Goal: Obtain resource: Obtain resource

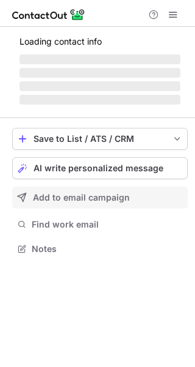
scroll to position [266, 195]
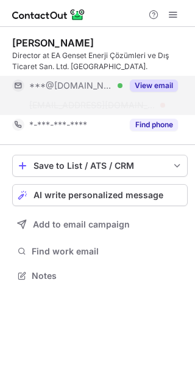
click at [150, 81] on button "View email" at bounding box center [154, 85] width 48 height 12
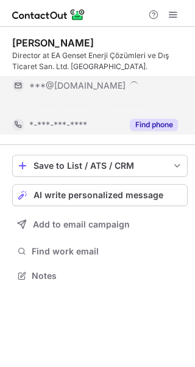
scroll to position [6, 6]
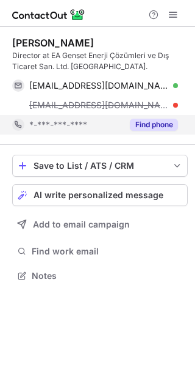
click at [146, 122] on button "Find phone" at bounding box center [154, 125] width 48 height 12
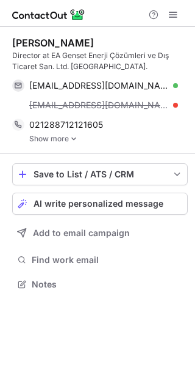
scroll to position [275, 195]
click at [47, 135] on link "Show more" at bounding box center [108, 138] width 159 height 9
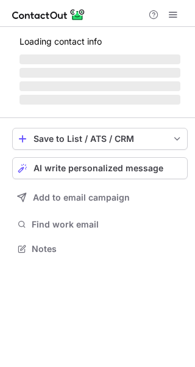
scroll to position [255, 195]
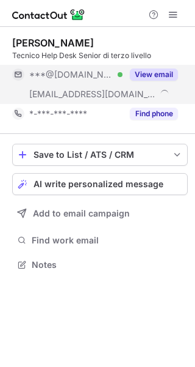
click at [153, 73] on button "View email" at bounding box center [154, 74] width 48 height 12
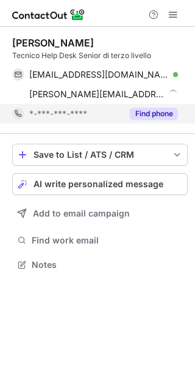
click at [158, 114] on button "Find phone" at bounding box center [154, 114] width 48 height 12
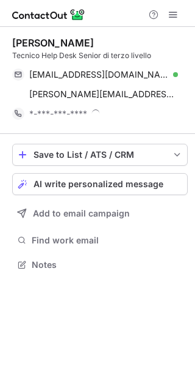
scroll to position [255, 195]
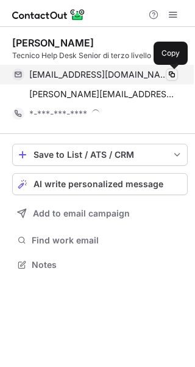
click at [174, 75] on span at bounding box center [172, 75] width 10 height 10
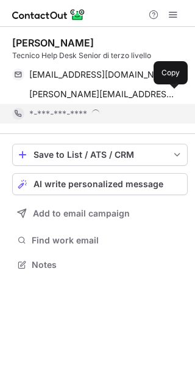
drag, startPoint x: 168, startPoint y: 95, endPoint x: 144, endPoint y: 118, distance: 33.7
click at [168, 95] on span at bounding box center [172, 94] width 10 height 10
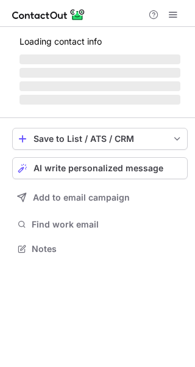
scroll to position [6, 6]
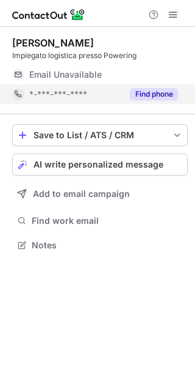
click at [144, 97] on button "Find phone" at bounding box center [154, 94] width 48 height 12
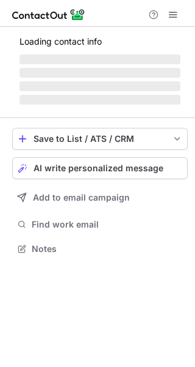
scroll to position [6, 6]
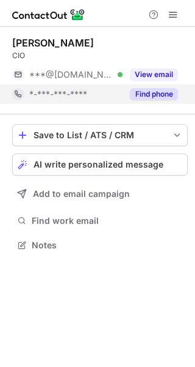
click at [151, 96] on button "Find phone" at bounding box center [154, 94] width 48 height 12
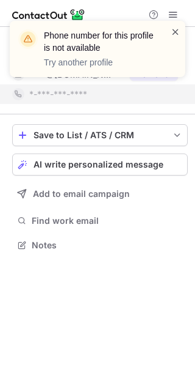
click at [178, 34] on span at bounding box center [176, 32] width 10 height 12
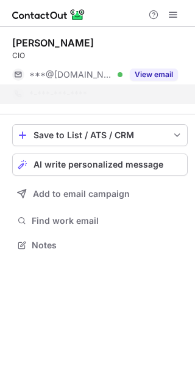
click at [177, 74] on div "Phone number for this profile is not available Try another profile" at bounding box center [98, 49] width 176 height 56
click at [177, 74] on button "View email" at bounding box center [154, 74] width 48 height 12
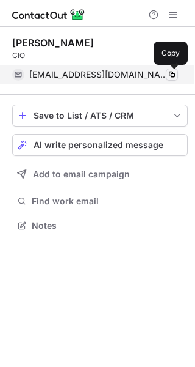
click at [169, 75] on span at bounding box center [172, 75] width 10 height 10
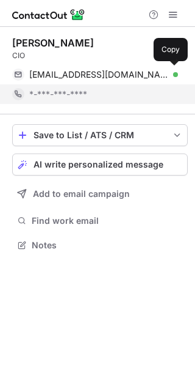
scroll to position [236, 195]
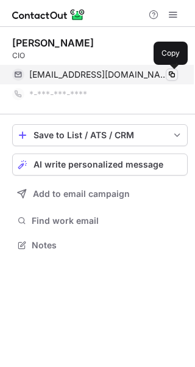
click at [176, 76] on span at bounding box center [172, 75] width 10 height 10
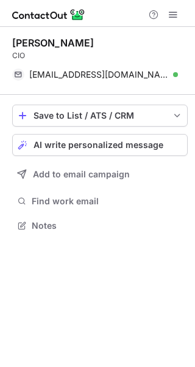
scroll to position [216, 195]
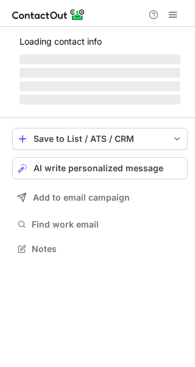
scroll to position [6, 6]
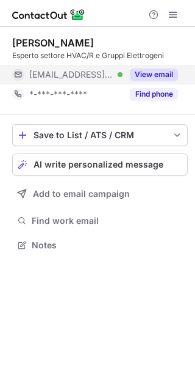
click at [166, 79] on button "View email" at bounding box center [154, 74] width 48 height 12
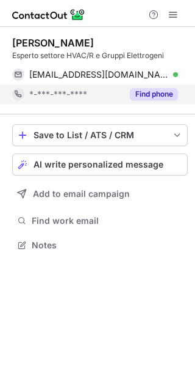
click at [163, 89] on button "Find phone" at bounding box center [154, 94] width 48 height 12
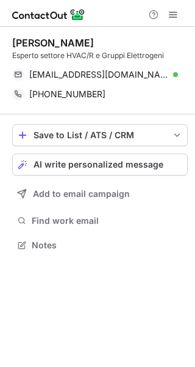
scroll to position [236, 195]
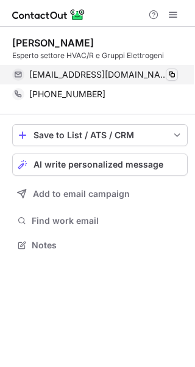
click at [167, 79] on span at bounding box center [172, 75] width 10 height 10
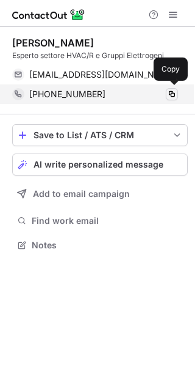
click at [167, 95] on span at bounding box center [172, 94] width 10 height 10
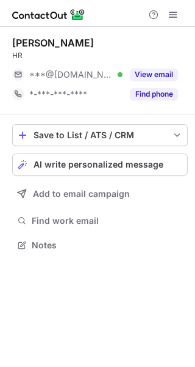
scroll to position [6, 6]
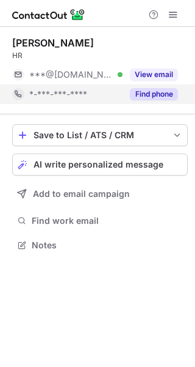
click at [156, 97] on button "Find phone" at bounding box center [154, 94] width 48 height 12
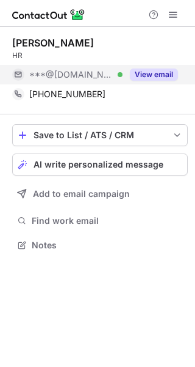
click at [157, 75] on button "View email" at bounding box center [154, 74] width 48 height 12
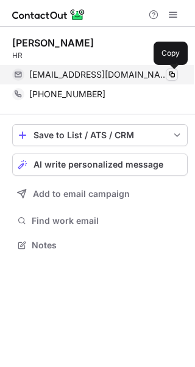
click at [170, 76] on span at bounding box center [172, 75] width 10 height 10
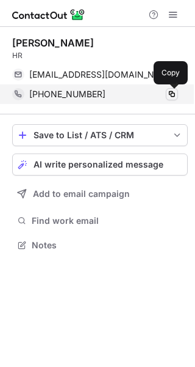
click at [170, 90] on span at bounding box center [172, 94] width 10 height 10
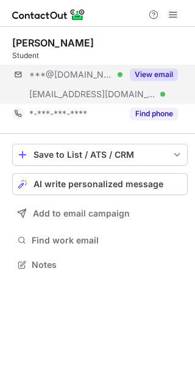
scroll to position [255, 195]
drag, startPoint x: 163, startPoint y: 81, endPoint x: 163, endPoint y: 89, distance: 8.6
click at [162, 81] on div "View email" at bounding box center [151, 75] width 56 height 20
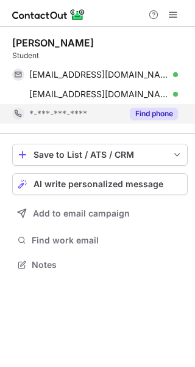
click at [166, 112] on button "Find phone" at bounding box center [154, 114] width 48 height 12
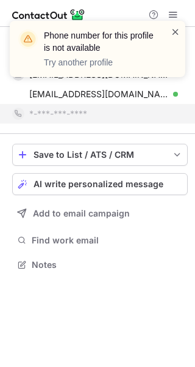
click at [179, 32] on span at bounding box center [176, 32] width 10 height 12
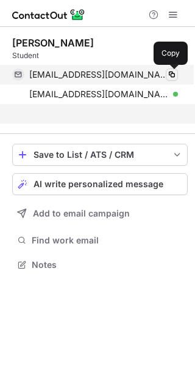
scroll to position [236, 195]
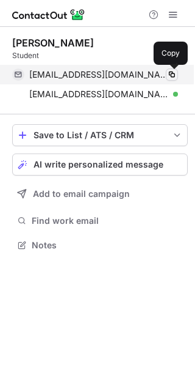
click at [174, 78] on span at bounding box center [172, 75] width 10 height 10
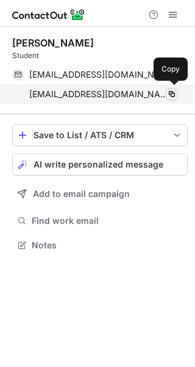
click at [173, 93] on span at bounding box center [172, 94] width 10 height 10
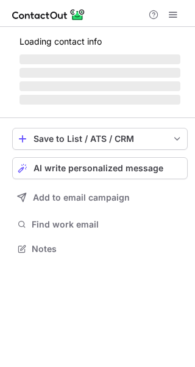
scroll to position [6, 6]
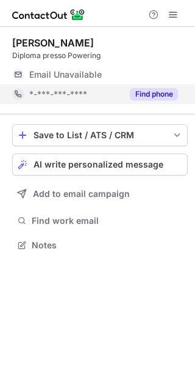
click at [145, 97] on button "Find phone" at bounding box center [154, 94] width 48 height 12
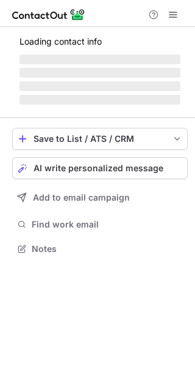
scroll to position [6, 6]
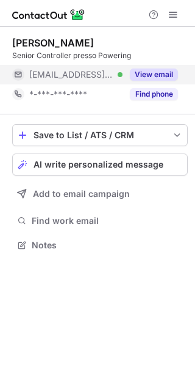
click at [172, 78] on button "View email" at bounding box center [154, 74] width 48 height 12
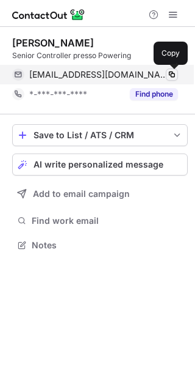
click at [173, 75] on span at bounding box center [172, 75] width 10 height 10
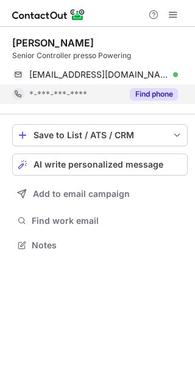
click at [162, 98] on button "Find phone" at bounding box center [154, 94] width 48 height 12
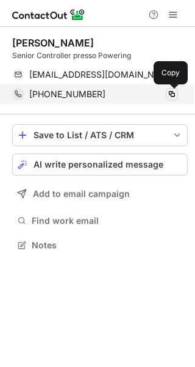
click at [172, 96] on span at bounding box center [172, 94] width 10 height 10
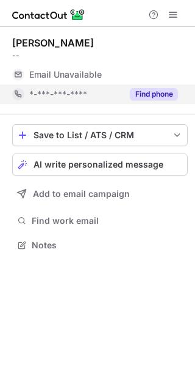
scroll to position [236, 195]
click at [163, 94] on button "Find phone" at bounding box center [154, 94] width 48 height 12
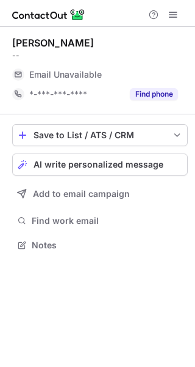
scroll to position [6, 6]
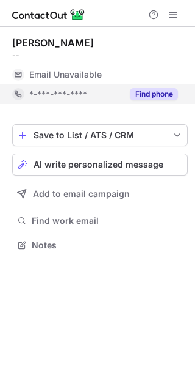
click at [151, 94] on button "Find phone" at bounding box center [154, 94] width 48 height 12
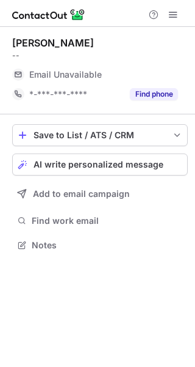
scroll to position [6, 6]
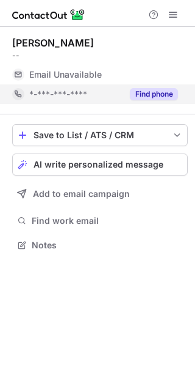
click at [161, 88] on button "Find phone" at bounding box center [154, 94] width 48 height 12
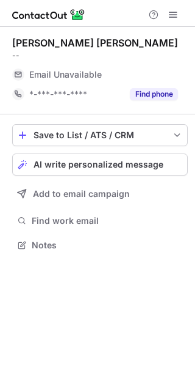
scroll to position [6, 6]
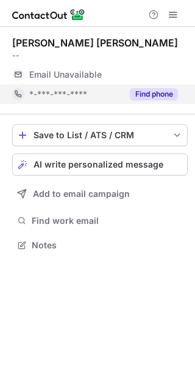
click at [156, 97] on button "Find phone" at bounding box center [154, 94] width 48 height 12
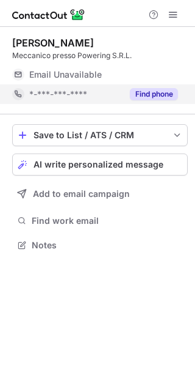
scroll to position [6, 6]
click at [148, 94] on button "Find phone" at bounding box center [154, 94] width 48 height 12
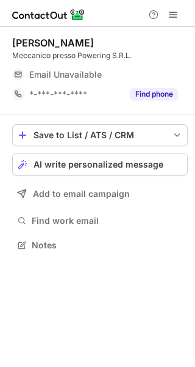
scroll to position [6, 6]
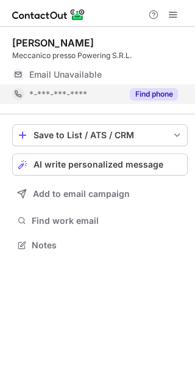
click at [150, 98] on button "Find phone" at bounding box center [154, 94] width 48 height 12
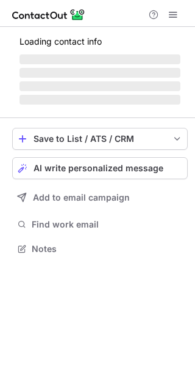
scroll to position [6, 6]
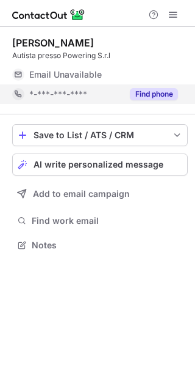
click at [142, 94] on button "Find phone" at bounding box center [154, 94] width 48 height 12
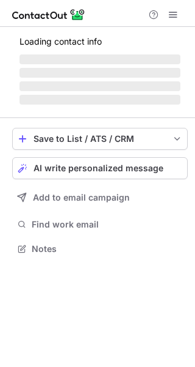
scroll to position [6, 6]
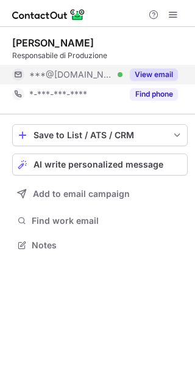
click at [158, 71] on button "View email" at bounding box center [154, 74] width 48 height 12
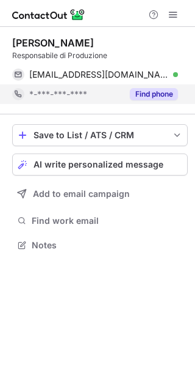
click at [156, 92] on button "Find phone" at bounding box center [154, 94] width 48 height 12
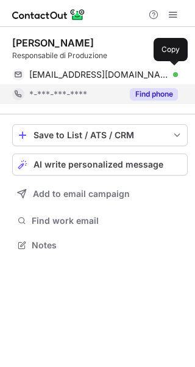
scroll to position [236, 195]
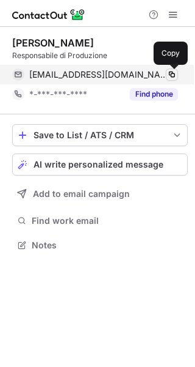
click at [172, 73] on span at bounding box center [172, 75] width 10 height 10
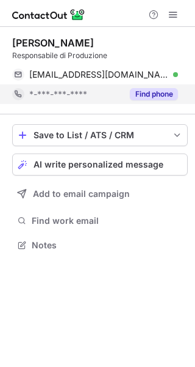
click at [135, 95] on button "Find phone" at bounding box center [154, 94] width 48 height 12
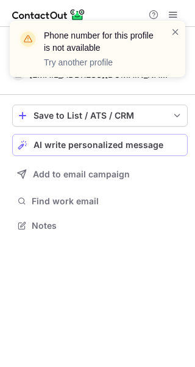
scroll to position [216, 195]
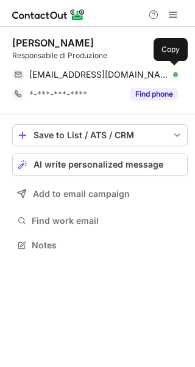
scroll to position [236, 195]
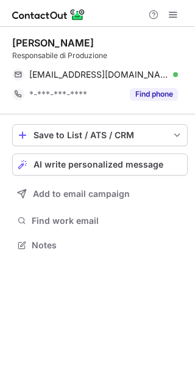
drag, startPoint x: 132, startPoint y: 93, endPoint x: 107, endPoint y: 113, distance: 31.8
click at [133, 93] on button "Find phone" at bounding box center [154, 94] width 48 height 12
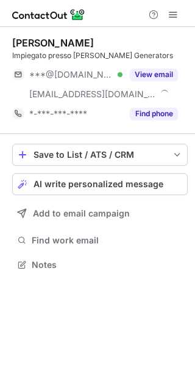
scroll to position [255, 195]
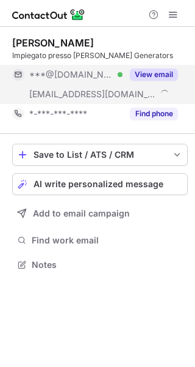
click at [147, 76] on button "View email" at bounding box center [154, 74] width 48 height 12
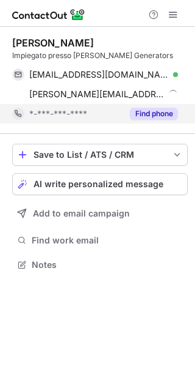
click at [161, 108] on button "Find phone" at bounding box center [154, 114] width 48 height 12
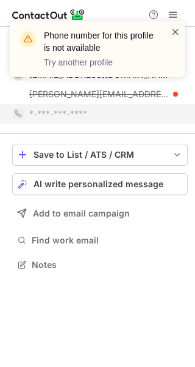
click at [176, 34] on span at bounding box center [176, 32] width 10 height 12
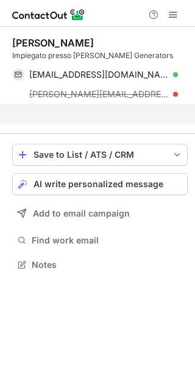
scroll to position [236, 195]
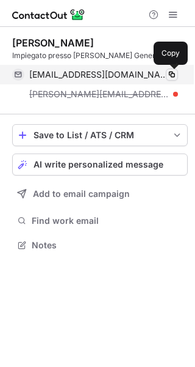
click at [175, 74] on span at bounding box center [172, 75] width 10 height 10
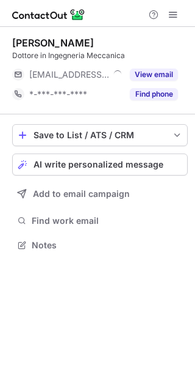
scroll to position [6, 6]
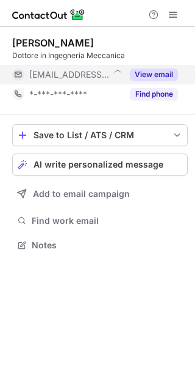
click at [158, 71] on button "View email" at bounding box center [154, 74] width 48 height 12
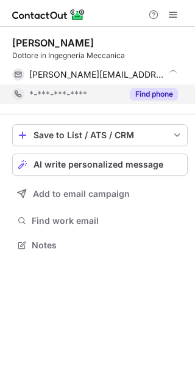
click at [158, 96] on button "Find phone" at bounding box center [154, 94] width 48 height 12
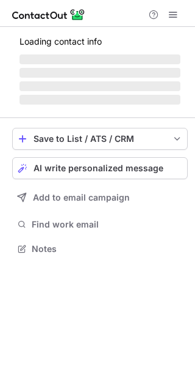
scroll to position [236, 195]
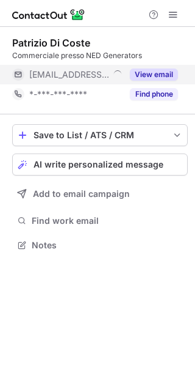
click at [159, 71] on button "View email" at bounding box center [154, 74] width 48 height 12
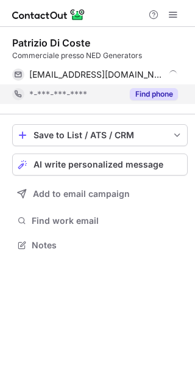
click at [161, 95] on button "Find phone" at bounding box center [154, 94] width 48 height 12
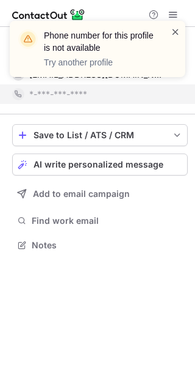
click at [173, 32] on span at bounding box center [176, 32] width 10 height 12
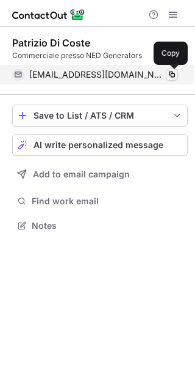
scroll to position [216, 195]
click at [177, 74] on span at bounding box center [172, 75] width 10 height 10
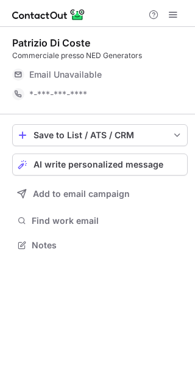
scroll to position [236, 195]
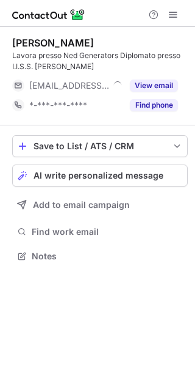
scroll to position [247, 195]
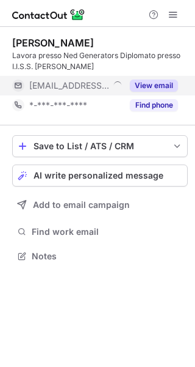
click at [150, 84] on button "View email" at bounding box center [154, 85] width 48 height 12
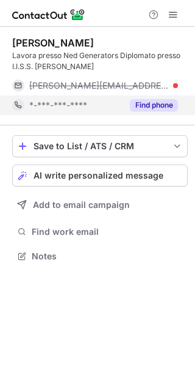
click at [147, 104] on button "Find phone" at bounding box center [154, 105] width 48 height 12
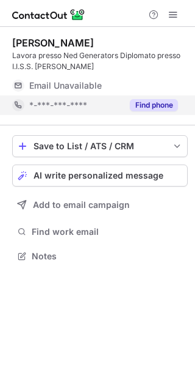
scroll to position [247, 195]
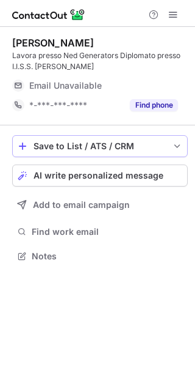
drag, startPoint x: 153, startPoint y: 101, endPoint x: 96, endPoint y: 135, distance: 66.5
click at [154, 101] on button "Find phone" at bounding box center [154, 105] width 48 height 12
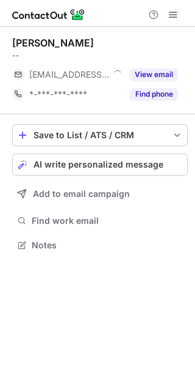
scroll to position [236, 195]
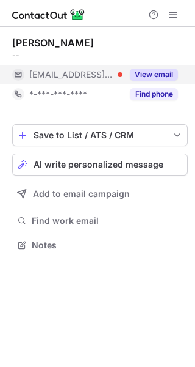
click at [146, 69] on button "View email" at bounding box center [154, 74] width 48 height 12
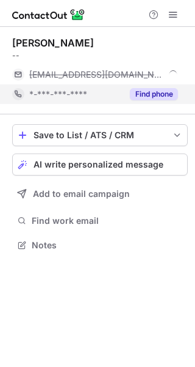
click at [152, 93] on button "Find phone" at bounding box center [154, 94] width 48 height 12
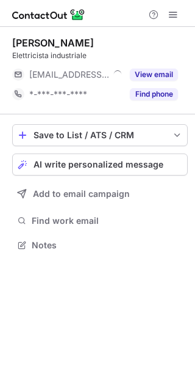
scroll to position [6, 6]
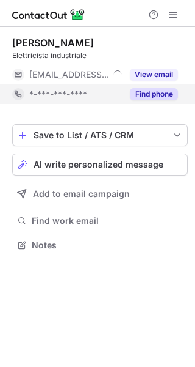
click at [142, 95] on button "Find phone" at bounding box center [154, 94] width 48 height 12
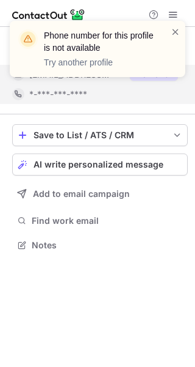
click at [153, 75] on div "Phone number for this profile is not available Try another profile" at bounding box center [97, 54] width 195 height 90
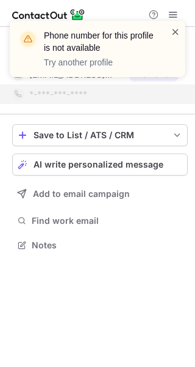
click at [176, 33] on span at bounding box center [176, 32] width 10 height 12
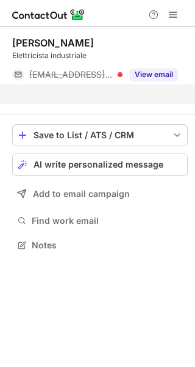
click at [162, 75] on div "Phone number for this profile is not available Try another profile" at bounding box center [98, 49] width 176 height 56
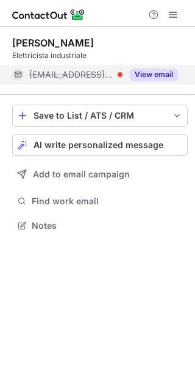
click at [156, 69] on button "View email" at bounding box center [154, 74] width 48 height 12
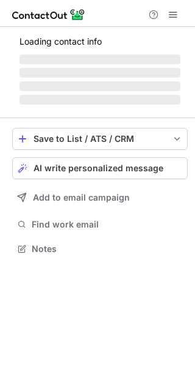
scroll to position [6, 6]
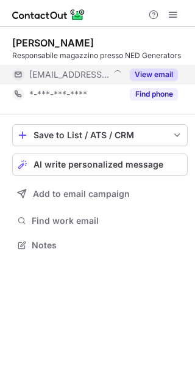
click at [155, 71] on button "View email" at bounding box center [154, 74] width 48 height 12
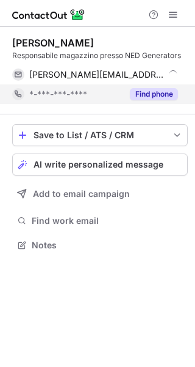
click at [162, 95] on button "Find phone" at bounding box center [154, 94] width 48 height 12
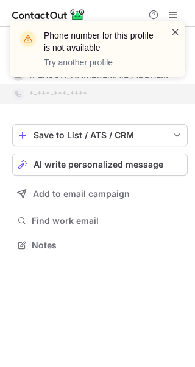
click at [175, 29] on span at bounding box center [176, 32] width 10 height 12
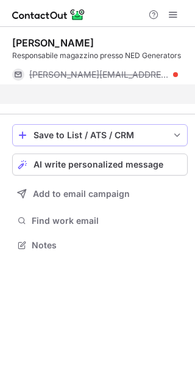
scroll to position [216, 195]
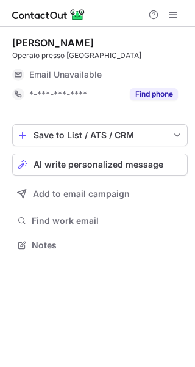
scroll to position [6, 6]
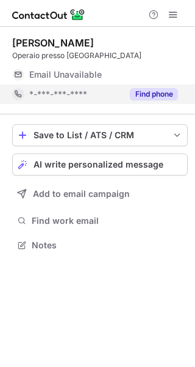
click at [150, 92] on button "Find phone" at bounding box center [154, 94] width 48 height 12
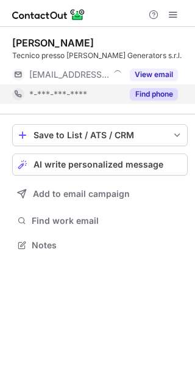
scroll to position [6, 6]
click at [142, 92] on button "Find phone" at bounding box center [154, 94] width 48 height 12
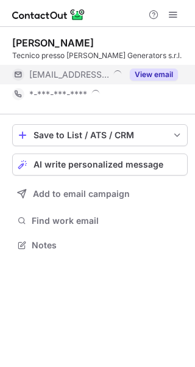
click at [156, 76] on div "Simone Caforio Tecnico presso NED Generators s.r.l. ***@nedgenerators.com View …" at bounding box center [97, 183] width 195 height 367
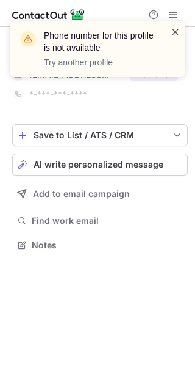
click at [178, 34] on span at bounding box center [176, 32] width 10 height 12
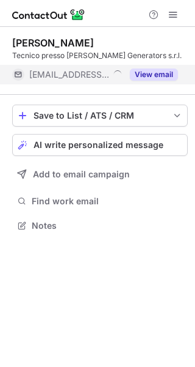
scroll to position [216, 195]
click at [169, 70] on button "View email" at bounding box center [154, 74] width 48 height 12
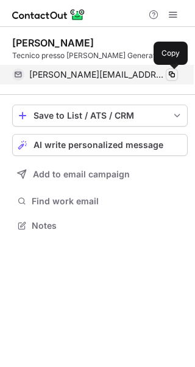
click at [177, 75] on span at bounding box center [172, 75] width 10 height 10
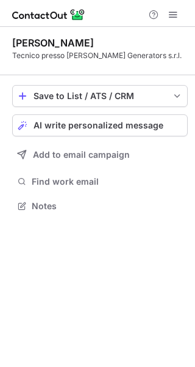
scroll to position [197, 195]
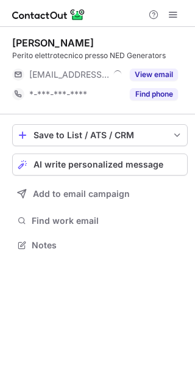
scroll to position [6, 6]
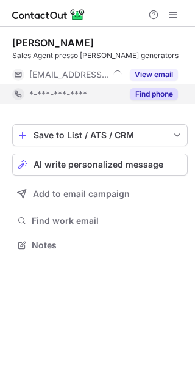
click at [149, 100] on button "Find phone" at bounding box center [154, 94] width 48 height 12
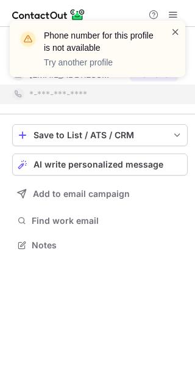
click at [178, 30] on span at bounding box center [176, 32] width 10 height 12
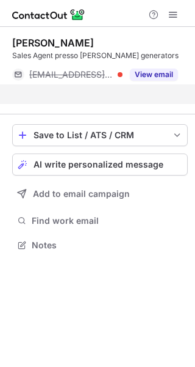
scroll to position [216, 195]
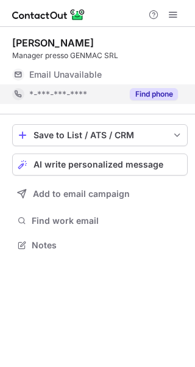
scroll to position [6, 6]
click at [147, 97] on button "Find phone" at bounding box center [154, 94] width 48 height 12
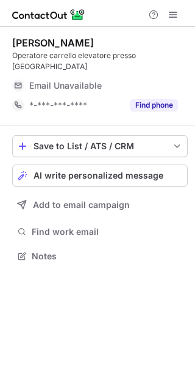
scroll to position [6, 6]
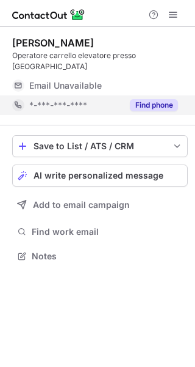
click at [148, 100] on div "Find phone" at bounding box center [151, 105] width 56 height 20
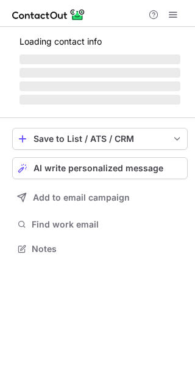
scroll to position [6, 6]
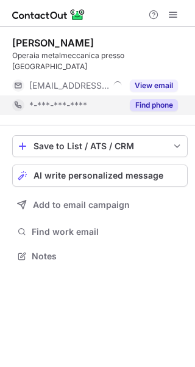
click at [160, 99] on button "Find phone" at bounding box center [154, 105] width 48 height 12
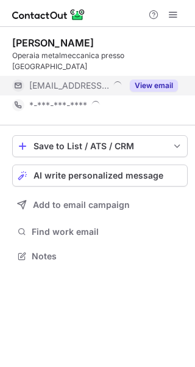
click at [158, 73] on div "elisa monelli Operaia metalmeccanica presso Genset ***@genset.it View email *-*…" at bounding box center [97, 183] width 195 height 367
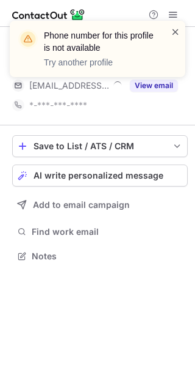
click at [179, 28] on span at bounding box center [176, 32] width 10 height 12
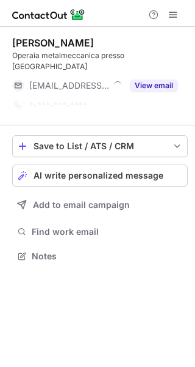
click at [163, 72] on div "Phone number for this profile is not available Try another profile" at bounding box center [98, 49] width 176 height 56
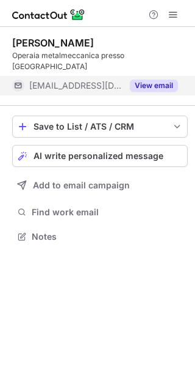
scroll to position [216, 195]
click at [158, 79] on button "View email" at bounding box center [154, 85] width 48 height 12
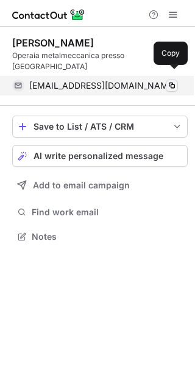
click at [171, 81] on span at bounding box center [172, 86] width 10 height 10
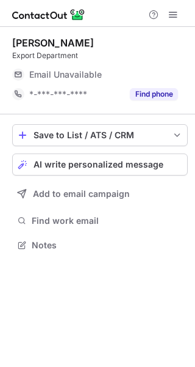
scroll to position [236, 195]
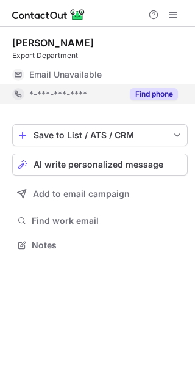
click at [147, 92] on button "Find phone" at bounding box center [154, 94] width 48 height 12
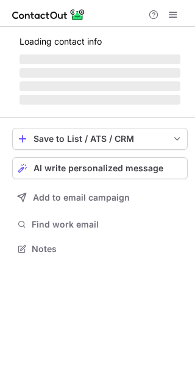
scroll to position [6, 6]
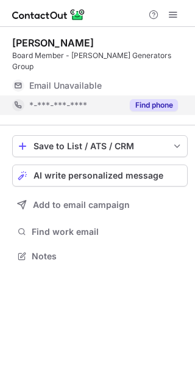
click at [152, 99] on button "Find phone" at bounding box center [154, 105] width 48 height 12
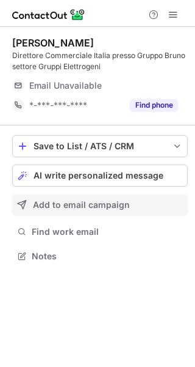
scroll to position [247, 195]
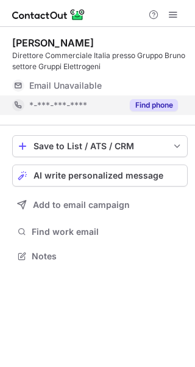
click at [162, 100] on button "Find phone" at bounding box center [154, 105] width 48 height 12
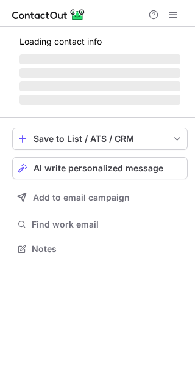
scroll to position [247, 195]
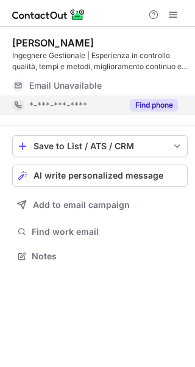
click at [151, 102] on button "Find phone" at bounding box center [154, 105] width 48 height 12
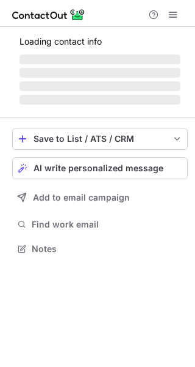
scroll to position [247, 195]
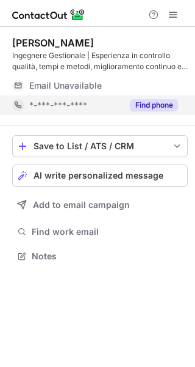
click at [141, 104] on button "Find phone" at bounding box center [154, 105] width 48 height 12
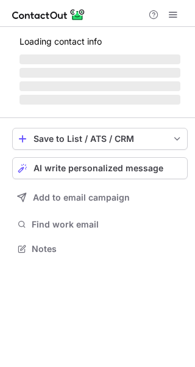
scroll to position [6, 6]
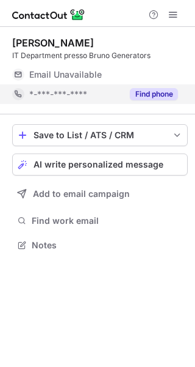
click at [145, 97] on button "Find phone" at bounding box center [154, 94] width 48 height 12
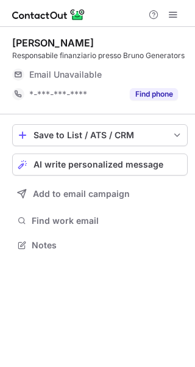
scroll to position [6, 6]
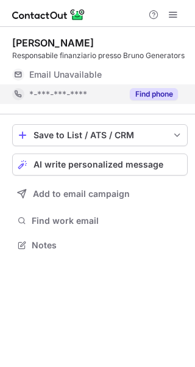
click at [152, 92] on button "Find phone" at bounding box center [154, 94] width 48 height 12
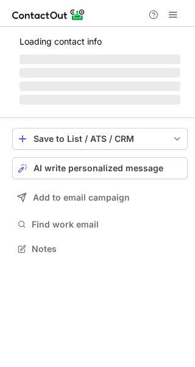
scroll to position [6, 6]
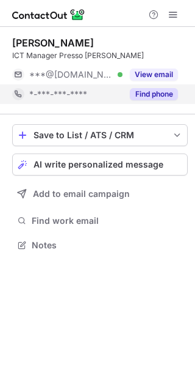
click at [154, 95] on button "Find phone" at bounding box center [154, 94] width 48 height 12
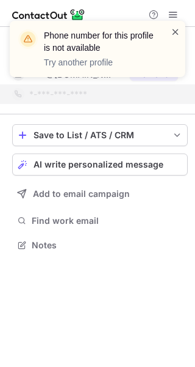
click at [175, 31] on span at bounding box center [176, 32] width 10 height 12
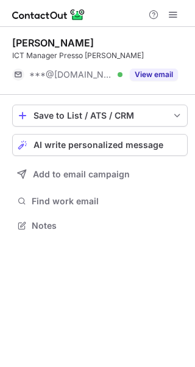
scroll to position [216, 195]
click at [147, 76] on div "Phone number for this profile is not available Try another profile" at bounding box center [97, 54] width 195 height 90
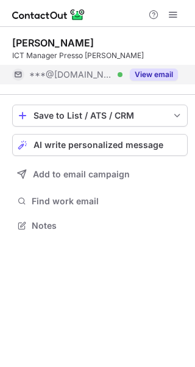
click at [156, 78] on button "View email" at bounding box center [154, 74] width 48 height 12
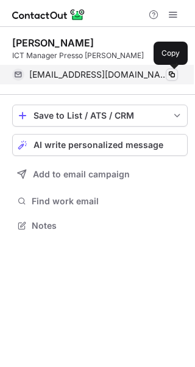
click at [170, 75] on span at bounding box center [172, 75] width 10 height 10
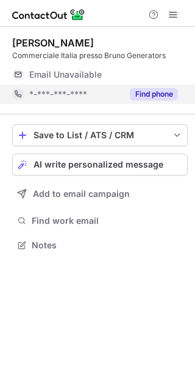
scroll to position [6, 6]
click at [152, 95] on button "Find phone" at bounding box center [154, 94] width 48 height 12
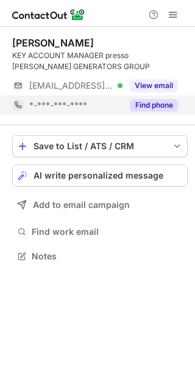
scroll to position [247, 195]
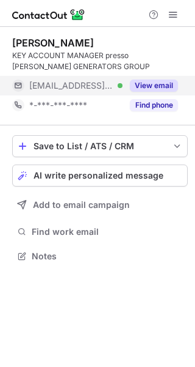
click at [147, 86] on button "View email" at bounding box center [154, 85] width 48 height 12
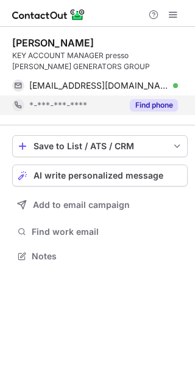
click at [176, 101] on button "Find phone" at bounding box center [154, 105] width 48 height 12
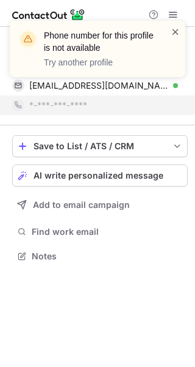
click at [178, 36] on span at bounding box center [176, 32] width 10 height 12
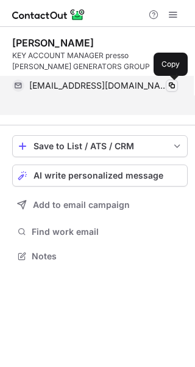
scroll to position [227, 195]
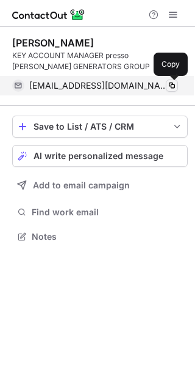
click at [170, 86] on span at bounding box center [172, 86] width 10 height 10
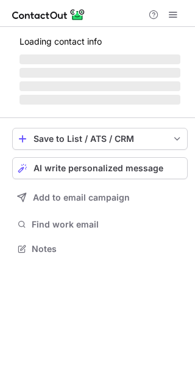
scroll to position [6, 6]
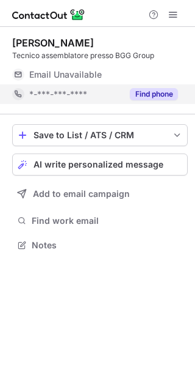
click at [130, 90] on div "Find phone" at bounding box center [151, 94] width 56 height 20
drag, startPoint x: 155, startPoint y: 93, endPoint x: 149, endPoint y: 97, distance: 6.3
click at [155, 93] on button "Find phone" at bounding box center [154, 94] width 48 height 12
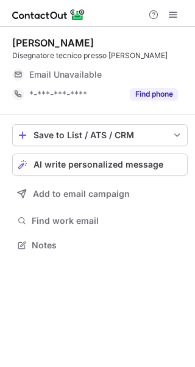
scroll to position [6, 6]
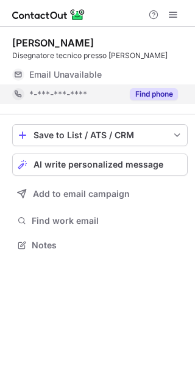
click at [148, 96] on button "Find phone" at bounding box center [154, 94] width 48 height 12
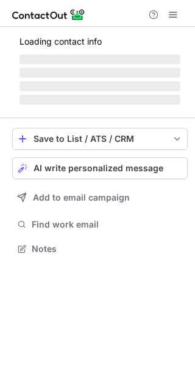
scroll to position [6, 6]
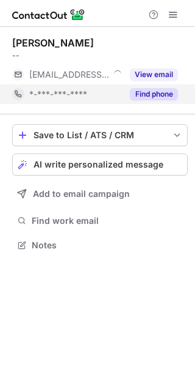
click at [145, 90] on button "Find phone" at bounding box center [154, 94] width 48 height 12
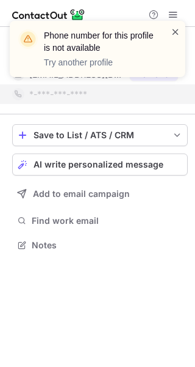
click at [176, 31] on span at bounding box center [176, 32] width 10 height 12
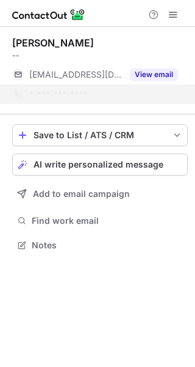
click at [153, 76] on div "Phone number for this profile is not available Try another profile" at bounding box center [98, 49] width 176 height 56
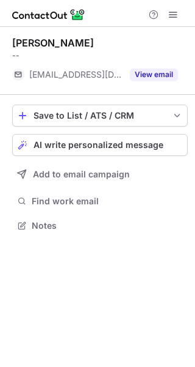
scroll to position [216, 195]
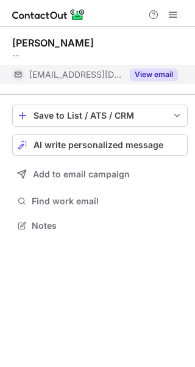
click at [158, 73] on button "View email" at bounding box center [154, 74] width 48 height 12
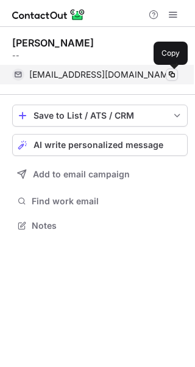
click at [175, 75] on span at bounding box center [172, 75] width 10 height 10
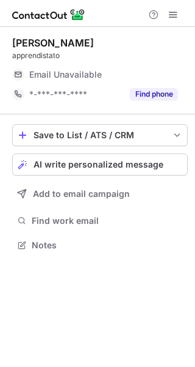
scroll to position [6, 6]
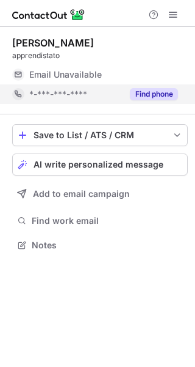
click at [142, 89] on div "Find phone" at bounding box center [151, 94] width 56 height 20
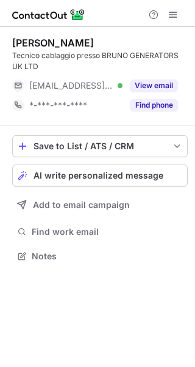
scroll to position [247, 195]
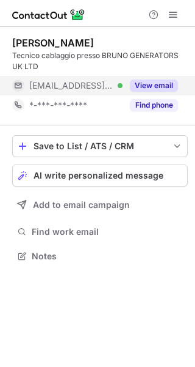
click at [141, 90] on button "View email" at bounding box center [154, 85] width 48 height 12
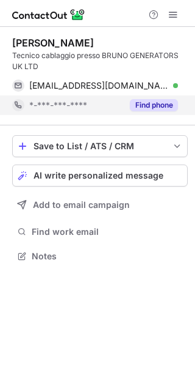
click at [152, 101] on button "Find phone" at bounding box center [154, 105] width 48 height 12
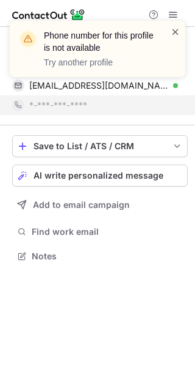
click at [180, 30] on span at bounding box center [176, 32] width 10 height 12
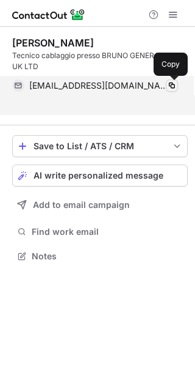
scroll to position [227, 195]
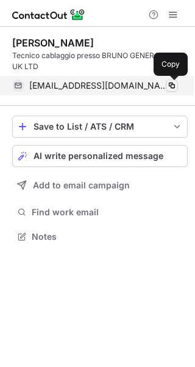
click at [169, 89] on span at bounding box center [172, 86] width 10 height 10
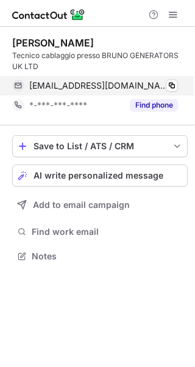
scroll to position [247, 195]
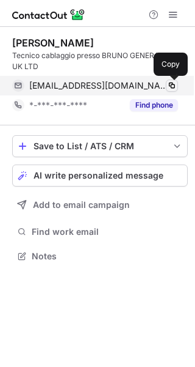
click at [169, 87] on span at bounding box center [172, 86] width 10 height 10
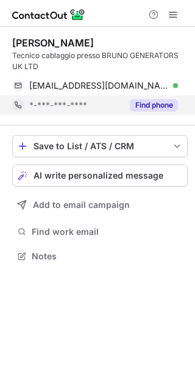
click at [158, 103] on button "Find phone" at bounding box center [154, 105] width 48 height 12
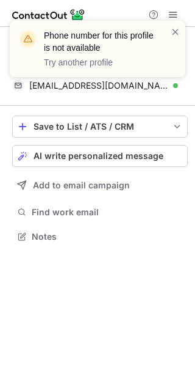
scroll to position [227, 195]
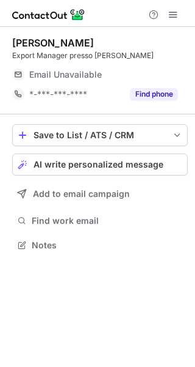
scroll to position [236, 195]
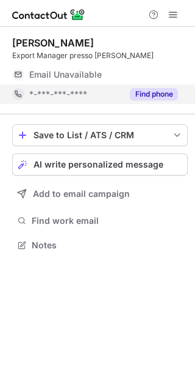
click at [142, 90] on button "Find phone" at bounding box center [154, 94] width 48 height 12
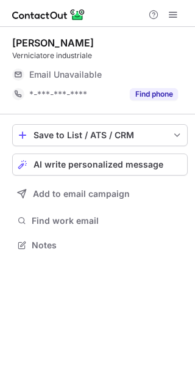
scroll to position [6, 6]
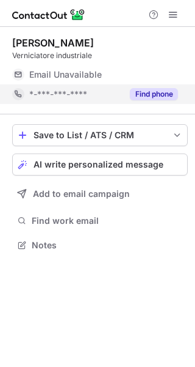
click at [166, 94] on button "Find phone" at bounding box center [154, 94] width 48 height 12
click at [142, 95] on button "Find phone" at bounding box center [154, 94] width 48 height 12
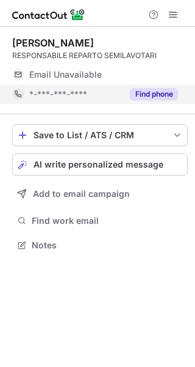
scroll to position [236, 195]
drag, startPoint x: 145, startPoint y: 95, endPoint x: 138, endPoint y: 101, distance: 9.1
click at [145, 95] on button "Find phone" at bounding box center [154, 94] width 48 height 12
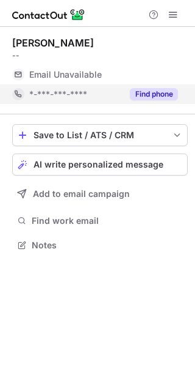
scroll to position [6, 6]
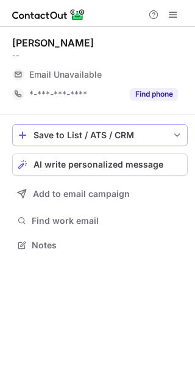
drag, startPoint x: 141, startPoint y: 95, endPoint x: 82, endPoint y: 133, distance: 70.1
click at [142, 95] on button "Find phone" at bounding box center [154, 94] width 48 height 12
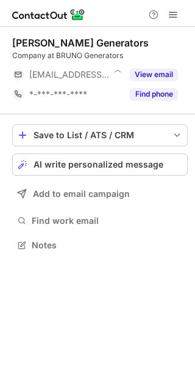
scroll to position [6, 6]
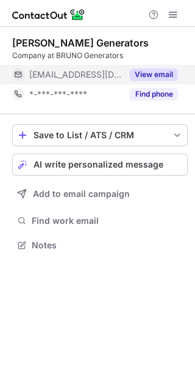
click at [155, 78] on button "View email" at bounding box center [154, 74] width 48 height 12
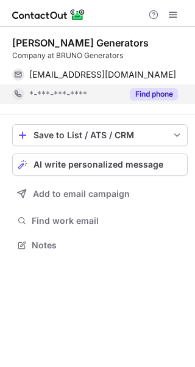
click at [150, 90] on button "Find phone" at bounding box center [154, 94] width 48 height 12
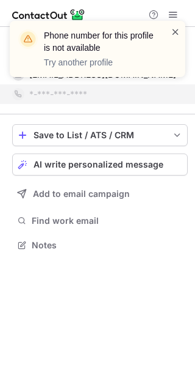
click at [180, 34] on span at bounding box center [176, 32] width 10 height 12
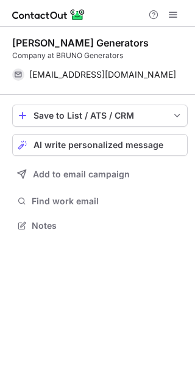
scroll to position [216, 195]
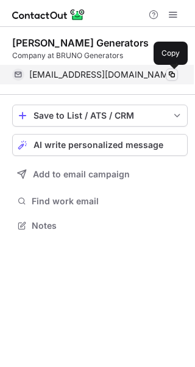
click at [175, 76] on span at bounding box center [172, 75] width 10 height 10
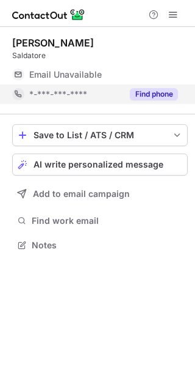
scroll to position [6, 6]
click at [156, 95] on button "Find phone" at bounding box center [154, 94] width 48 height 12
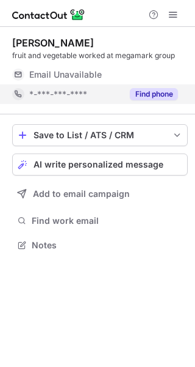
scroll to position [6, 6]
click at [155, 89] on button "Find phone" at bounding box center [154, 94] width 48 height 12
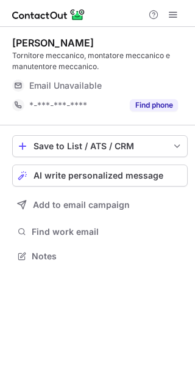
scroll to position [247, 195]
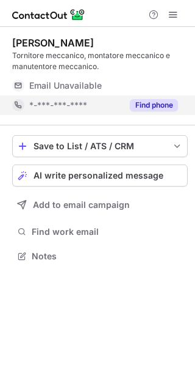
click at [159, 103] on button "Find phone" at bounding box center [154, 105] width 48 height 12
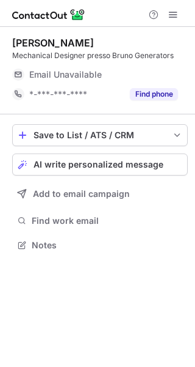
scroll to position [6, 6]
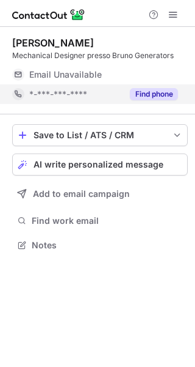
click at [153, 96] on button "Find phone" at bounding box center [154, 94] width 48 height 12
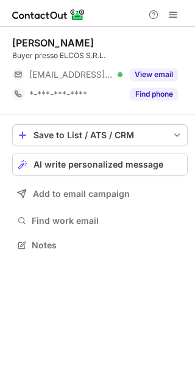
scroll to position [6, 6]
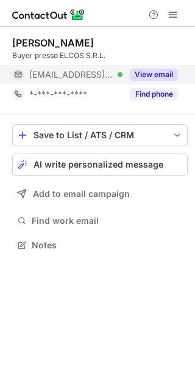
click at [159, 74] on button "View email" at bounding box center [154, 74] width 48 height 12
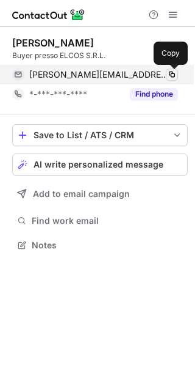
click at [173, 73] on span at bounding box center [172, 75] width 10 height 10
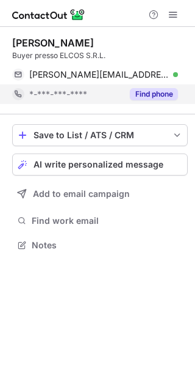
click at [163, 92] on button "Find phone" at bounding box center [154, 94] width 48 height 12
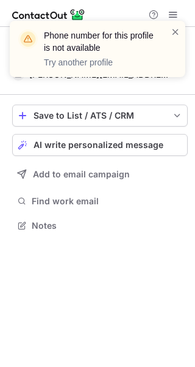
scroll to position [216, 195]
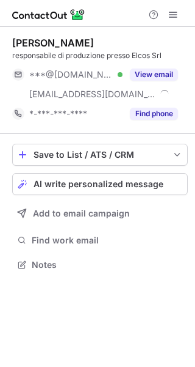
scroll to position [255, 195]
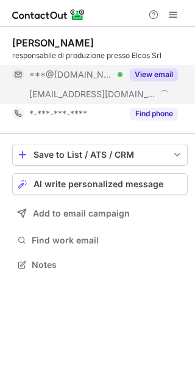
click at [159, 73] on button "View email" at bounding box center [154, 74] width 48 height 12
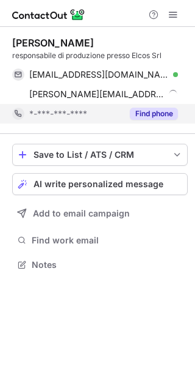
click at [148, 113] on button "Find phone" at bounding box center [154, 114] width 48 height 12
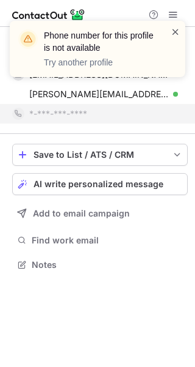
click at [175, 31] on span at bounding box center [176, 32] width 10 height 12
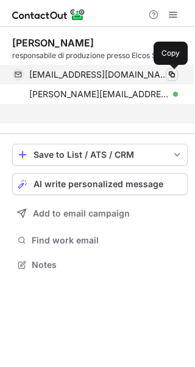
scroll to position [236, 195]
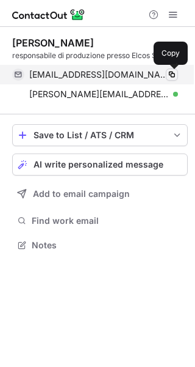
click at [174, 75] on span at bounding box center [172, 75] width 10 height 10
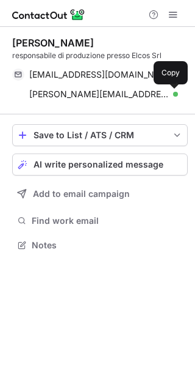
click at [168, 97] on span at bounding box center [172, 94] width 10 height 10
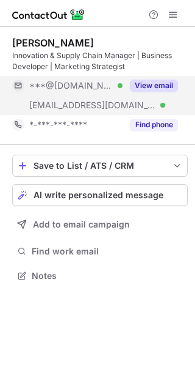
scroll to position [266, 195]
click at [151, 81] on button "View email" at bounding box center [154, 85] width 48 height 12
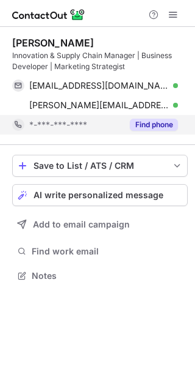
click at [154, 125] on button "Find phone" at bounding box center [154, 125] width 48 height 12
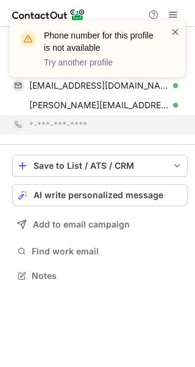
click at [178, 32] on span at bounding box center [176, 32] width 10 height 12
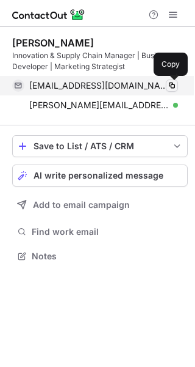
scroll to position [247, 195]
click at [174, 87] on span at bounding box center [172, 86] width 10 height 10
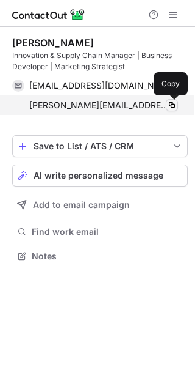
click at [169, 108] on span at bounding box center [172, 105] width 10 height 10
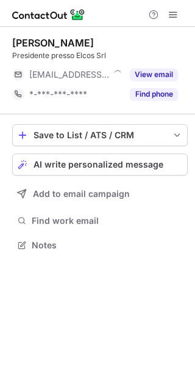
scroll to position [6, 6]
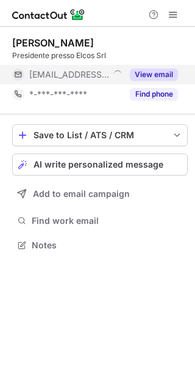
click at [161, 72] on button "View email" at bounding box center [154, 74] width 48 height 12
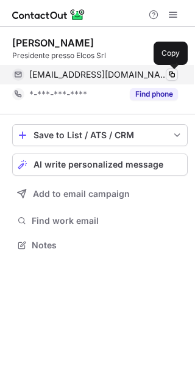
click at [169, 75] on span at bounding box center [172, 75] width 10 height 10
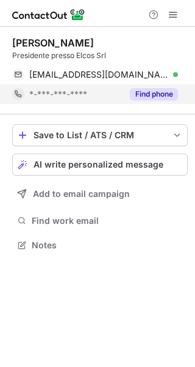
click at [163, 93] on button "Find phone" at bounding box center [154, 94] width 48 height 12
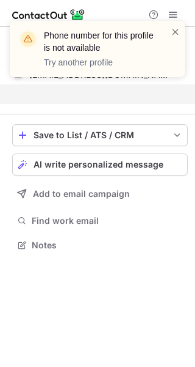
scroll to position [216, 195]
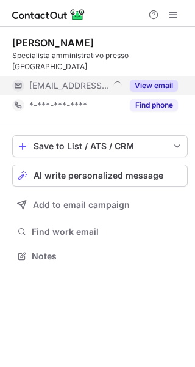
scroll to position [6, 6]
click at [153, 79] on button "View email" at bounding box center [154, 85] width 48 height 12
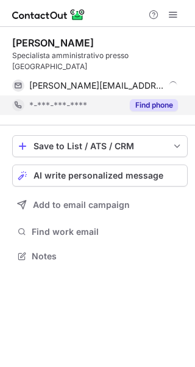
click at [151, 99] on button "Find phone" at bounding box center [154, 105] width 48 height 12
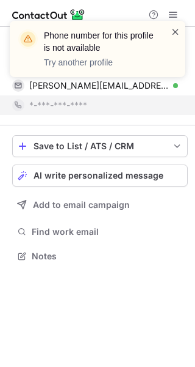
click at [175, 32] on span at bounding box center [176, 32] width 10 height 12
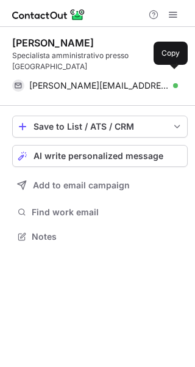
scroll to position [216, 195]
click at [175, 81] on span at bounding box center [172, 86] width 10 height 10
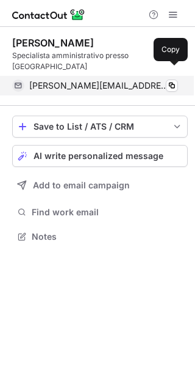
click at [177, 80] on div "alessandro@elcos.it Verified Copy" at bounding box center [95, 86] width 166 height 20
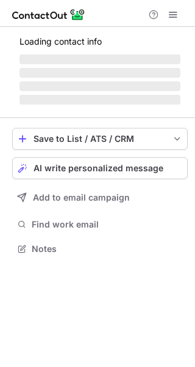
scroll to position [6, 6]
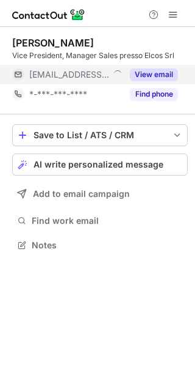
click at [162, 76] on button "View email" at bounding box center [154, 74] width 48 height 12
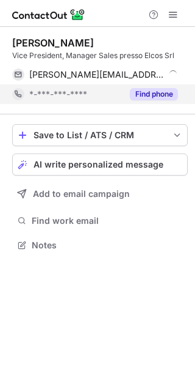
click at [156, 91] on button "Find phone" at bounding box center [154, 94] width 48 height 12
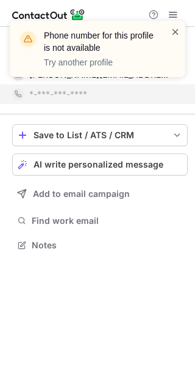
click at [175, 34] on span at bounding box center [176, 32] width 10 height 12
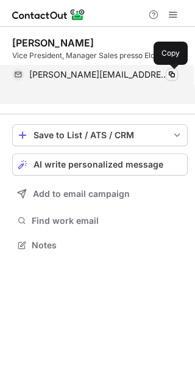
scroll to position [216, 195]
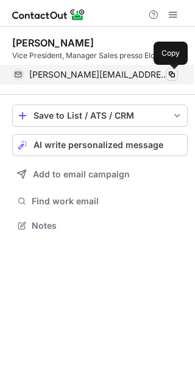
click at [170, 77] on span at bounding box center [172, 75] width 10 height 10
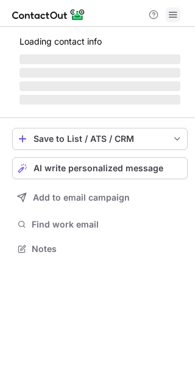
scroll to position [6, 6]
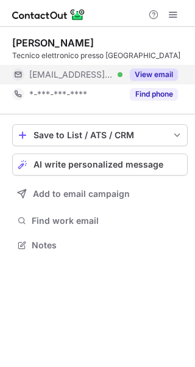
click at [150, 75] on button "View email" at bounding box center [154, 74] width 48 height 12
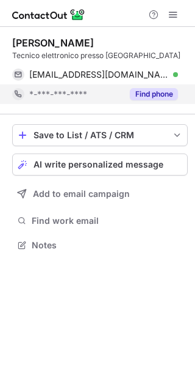
click at [150, 91] on button "Find phone" at bounding box center [154, 94] width 48 height 12
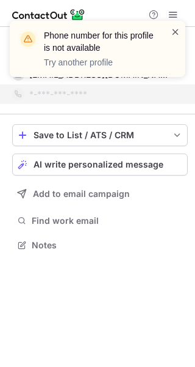
click at [173, 30] on span at bounding box center [176, 32] width 10 height 12
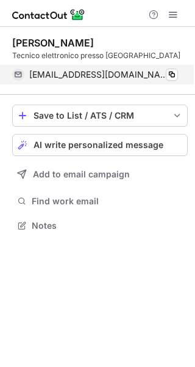
scroll to position [216, 195]
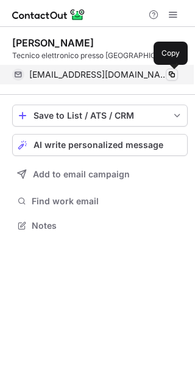
click at [170, 76] on span at bounding box center [172, 75] width 10 height 10
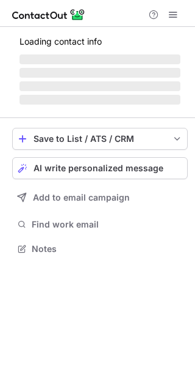
scroll to position [6, 6]
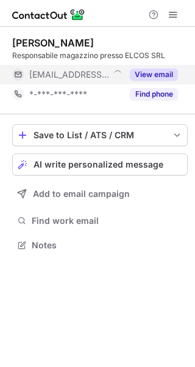
click at [157, 77] on button "View email" at bounding box center [154, 74] width 48 height 12
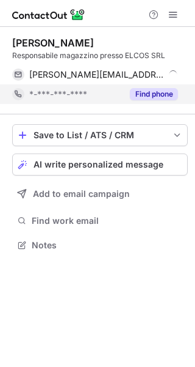
click at [152, 95] on button "Find phone" at bounding box center [154, 94] width 48 height 12
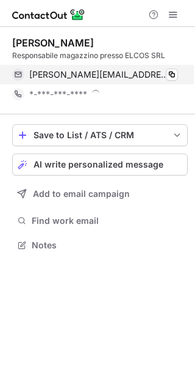
scroll to position [236, 195]
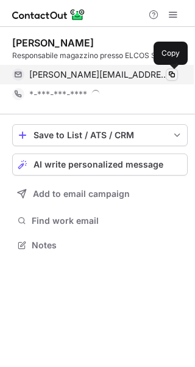
click at [171, 75] on span at bounding box center [172, 75] width 10 height 10
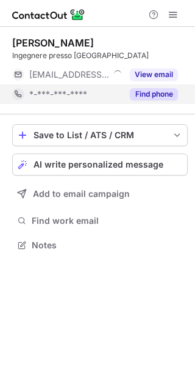
scroll to position [6, 6]
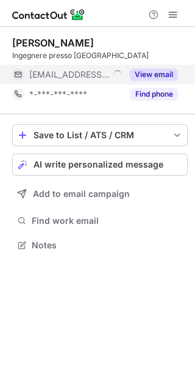
click at [153, 75] on button "View email" at bounding box center [154, 74] width 48 height 12
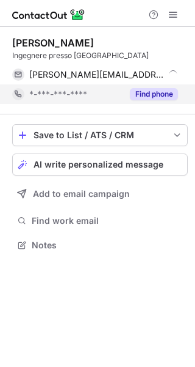
click at [148, 92] on button "Find phone" at bounding box center [154, 94] width 48 height 12
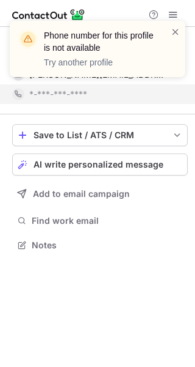
click at [177, 24] on div "Phone number for this profile is not available Try another profile" at bounding box center [98, 49] width 176 height 56
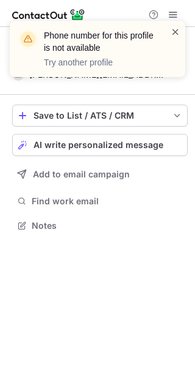
click at [177, 31] on span at bounding box center [176, 32] width 10 height 12
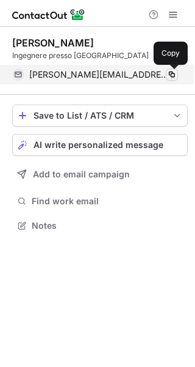
click at [172, 75] on span at bounding box center [172, 75] width 10 height 10
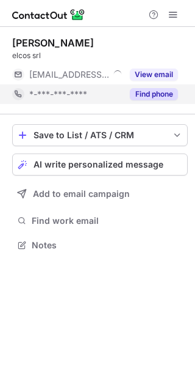
scroll to position [6, 6]
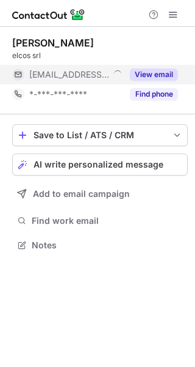
click at [167, 70] on button "View email" at bounding box center [154, 74] width 48 height 12
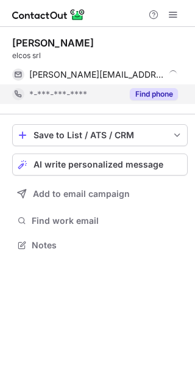
click at [163, 89] on button "Find phone" at bounding box center [154, 94] width 48 height 12
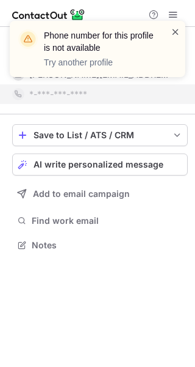
click at [180, 31] on span at bounding box center [176, 32] width 10 height 12
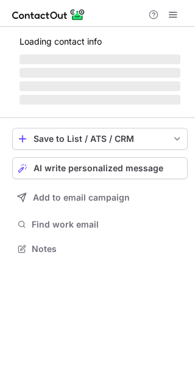
scroll to position [6, 6]
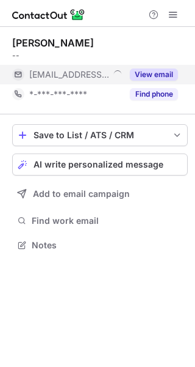
click at [149, 75] on button "View email" at bounding box center [154, 74] width 48 height 12
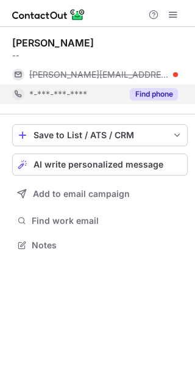
click at [159, 89] on button "Find phone" at bounding box center [154, 94] width 48 height 12
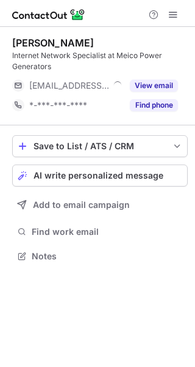
scroll to position [247, 195]
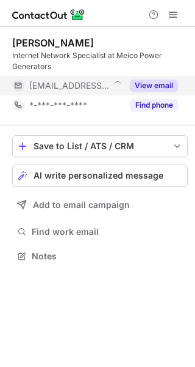
click at [167, 92] on div "View email" at bounding box center [151, 86] width 56 height 20
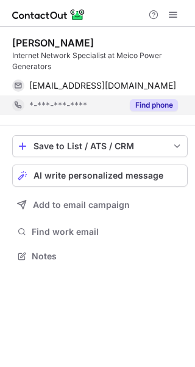
click at [152, 109] on button "Find phone" at bounding box center [154, 105] width 48 height 12
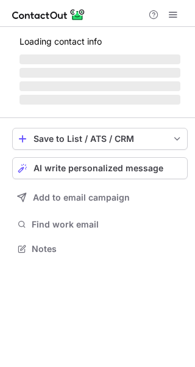
scroll to position [6, 6]
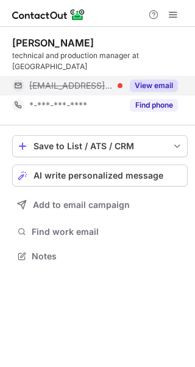
click at [157, 79] on button "View email" at bounding box center [154, 85] width 48 height 12
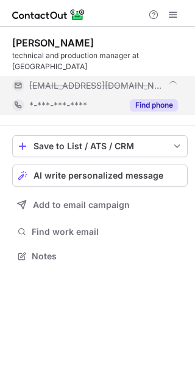
click at [151, 99] on button "Find phone" at bounding box center [154, 105] width 48 height 12
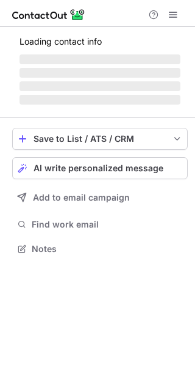
scroll to position [6, 6]
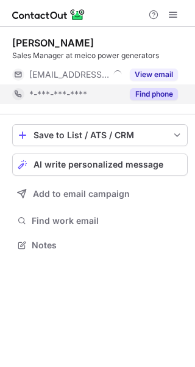
click at [161, 98] on button "Find phone" at bounding box center [154, 94] width 48 height 12
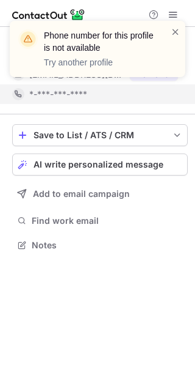
click at [155, 73] on div "Phone number for this profile is not available Try another profile" at bounding box center [97, 54] width 195 height 90
click at [180, 33] on span at bounding box center [176, 32] width 10 height 12
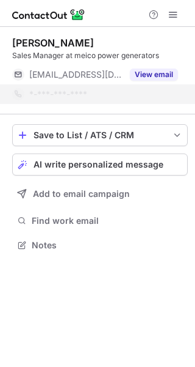
click at [166, 73] on div "Phone number for this profile is not available Try another profile" at bounding box center [98, 49] width 176 height 56
click at [166, 75] on button "View email" at bounding box center [154, 74] width 48 height 12
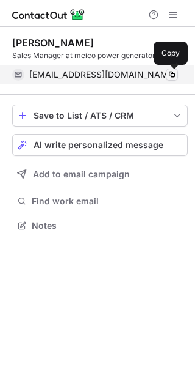
click at [170, 74] on span at bounding box center [172, 75] width 10 height 10
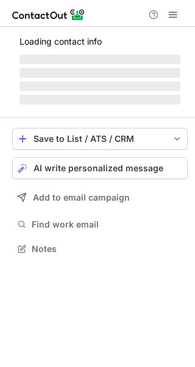
scroll to position [6, 6]
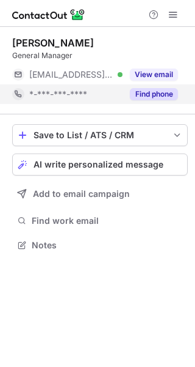
click at [142, 96] on button "Find phone" at bounding box center [154, 94] width 48 height 12
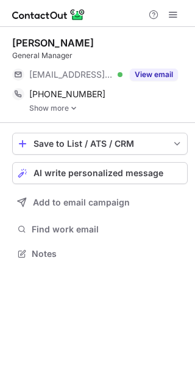
scroll to position [244, 195]
click at [65, 112] on link "Show more" at bounding box center [108, 108] width 159 height 9
click at [67, 106] on link "Show more" at bounding box center [108, 108] width 159 height 9
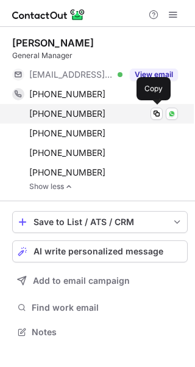
scroll to position [323, 195]
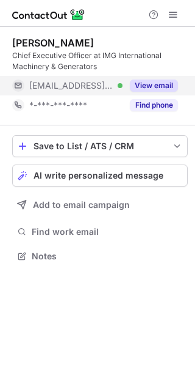
scroll to position [247, 195]
click at [156, 84] on button "View email" at bounding box center [154, 85] width 48 height 12
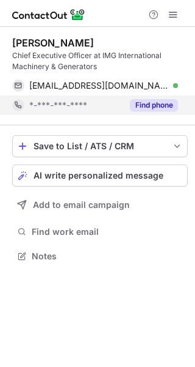
click at [157, 103] on button "Find phone" at bounding box center [154, 105] width 48 height 12
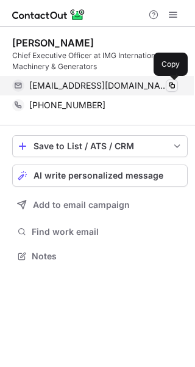
click at [177, 84] on span at bounding box center [172, 86] width 10 height 10
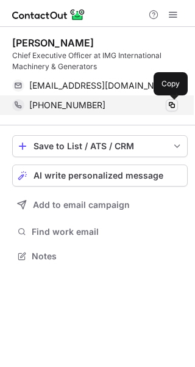
click at [172, 103] on span at bounding box center [172, 105] width 10 height 10
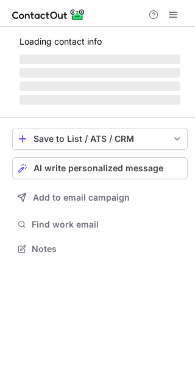
scroll to position [266, 195]
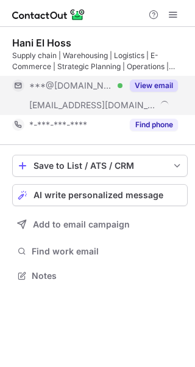
click at [148, 84] on button "View email" at bounding box center [154, 85] width 48 height 12
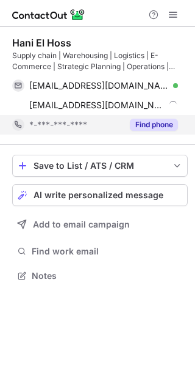
drag, startPoint x: 147, startPoint y: 124, endPoint x: 147, endPoint y: 130, distance: 6.1
click at [147, 124] on button "Find phone" at bounding box center [154, 125] width 48 height 12
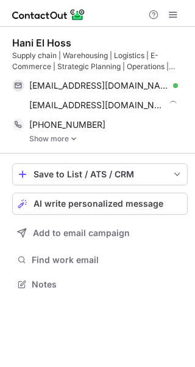
scroll to position [275, 195]
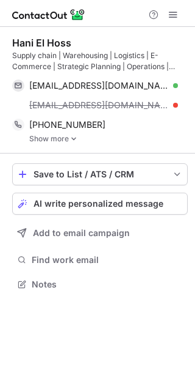
click at [56, 141] on link "Show more" at bounding box center [108, 138] width 159 height 9
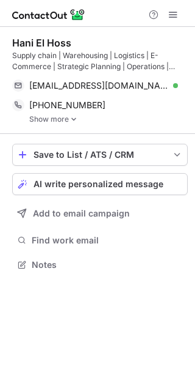
scroll to position [255, 195]
click at [29, 119] on link "Show more" at bounding box center [108, 119] width 159 height 9
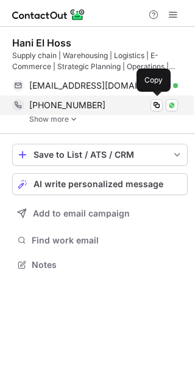
scroll to position [255, 195]
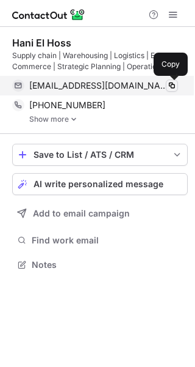
click at [174, 85] on span at bounding box center [172, 86] width 10 height 10
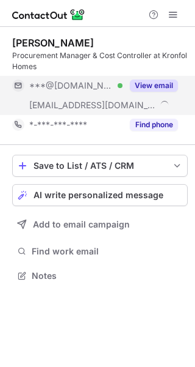
scroll to position [266, 195]
click at [155, 79] on button "View email" at bounding box center [154, 85] width 48 height 12
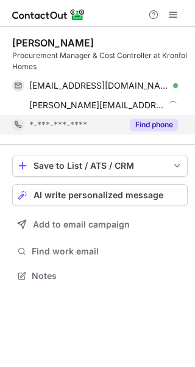
click at [152, 125] on button "Find phone" at bounding box center [154, 125] width 48 height 12
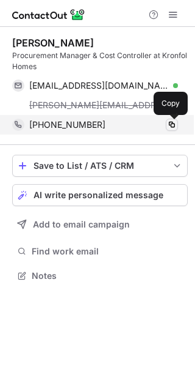
click at [167, 127] on span at bounding box center [172, 125] width 10 height 10
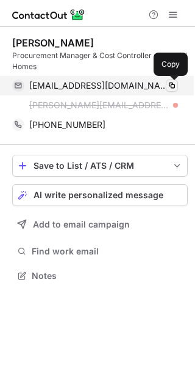
click at [171, 88] on span at bounding box center [172, 86] width 10 height 10
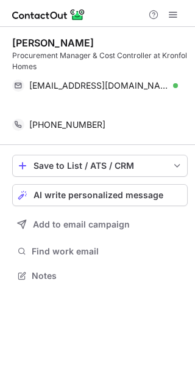
scroll to position [247, 195]
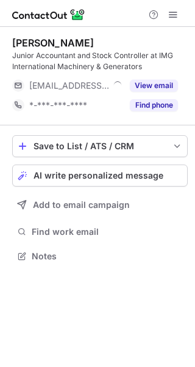
scroll to position [247, 195]
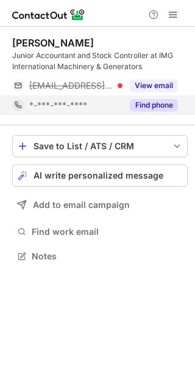
click at [155, 97] on div "Find phone" at bounding box center [151, 105] width 56 height 20
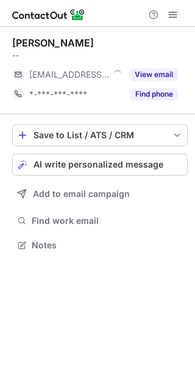
scroll to position [6, 6]
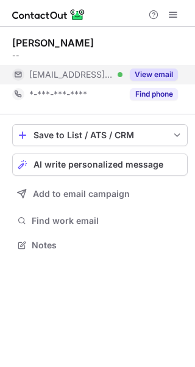
click at [164, 75] on button "View email" at bounding box center [154, 74] width 48 height 12
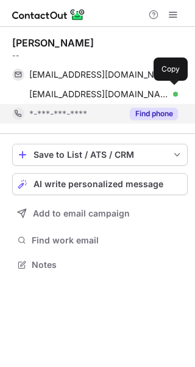
scroll to position [255, 195]
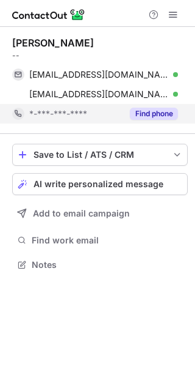
click at [168, 110] on button "Find phone" at bounding box center [154, 114] width 48 height 12
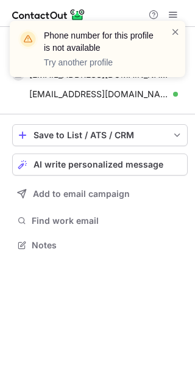
scroll to position [236, 195]
click at [177, 32] on span at bounding box center [176, 32] width 10 height 12
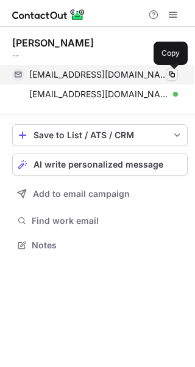
click at [173, 75] on span at bounding box center [172, 75] width 10 height 10
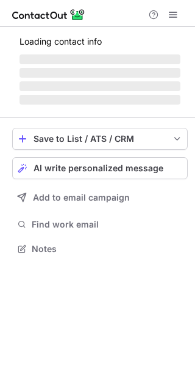
scroll to position [247, 195]
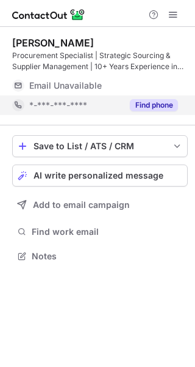
click at [144, 104] on button "Find phone" at bounding box center [154, 105] width 48 height 12
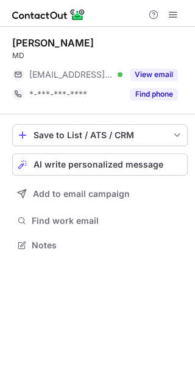
scroll to position [6, 6]
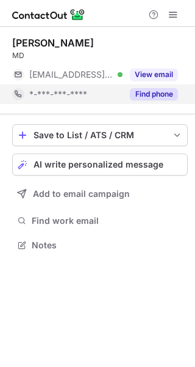
click at [158, 92] on button "Find phone" at bounding box center [154, 94] width 48 height 12
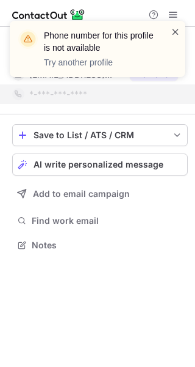
click at [175, 31] on span at bounding box center [176, 32] width 10 height 12
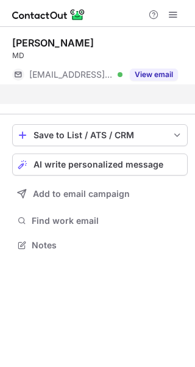
click at [158, 70] on div "Phone number for this profile is not available Try another profile" at bounding box center [93, 49] width 156 height 46
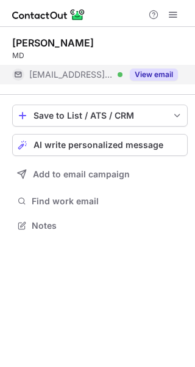
click at [157, 74] on button "View email" at bounding box center [154, 74] width 48 height 12
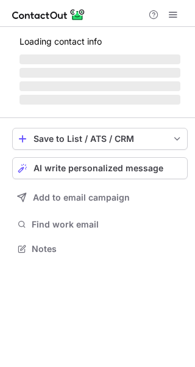
scroll to position [236, 195]
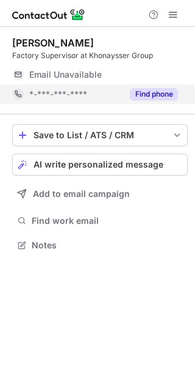
click at [156, 101] on div "Find phone" at bounding box center [151, 94] width 56 height 20
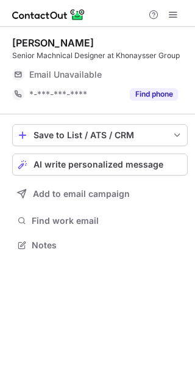
scroll to position [6, 6]
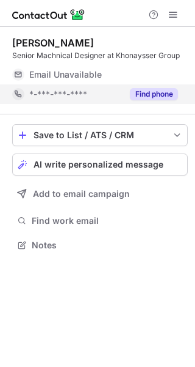
click at [158, 98] on button "Find phone" at bounding box center [154, 94] width 48 height 12
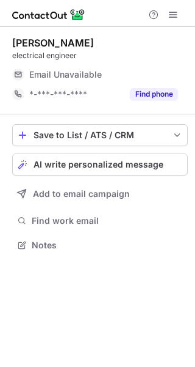
scroll to position [6, 6]
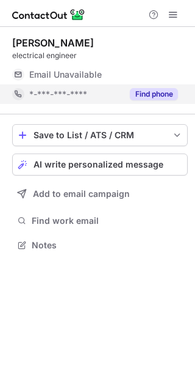
click at [144, 101] on div "Find phone" at bounding box center [151, 94] width 56 height 20
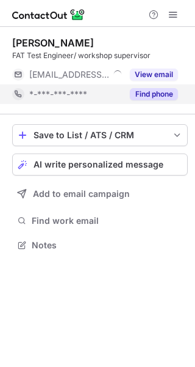
scroll to position [6, 6]
click at [146, 91] on button "Find phone" at bounding box center [154, 94] width 48 height 12
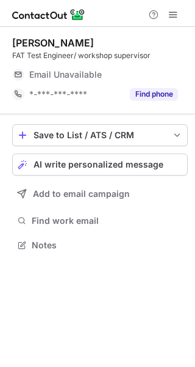
scroll to position [6, 6]
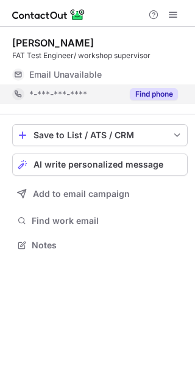
click at [135, 93] on button "Find phone" at bounding box center [154, 94] width 48 height 12
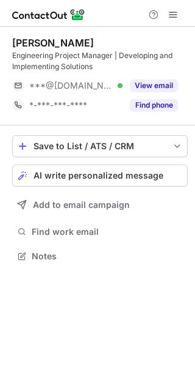
scroll to position [247, 195]
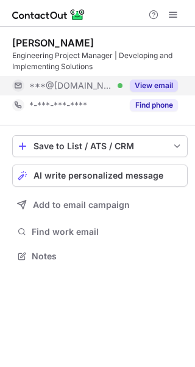
click at [150, 87] on button "View email" at bounding box center [154, 85] width 48 height 12
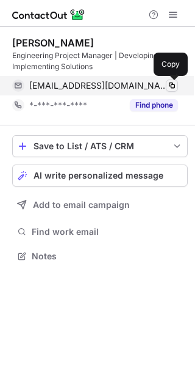
click at [172, 85] on span at bounding box center [172, 86] width 10 height 10
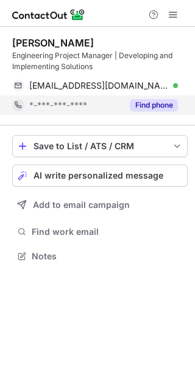
click at [164, 105] on button "Find phone" at bounding box center [154, 105] width 48 height 12
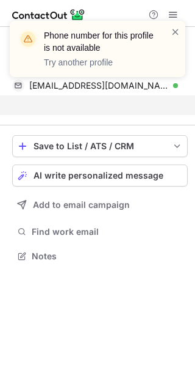
scroll to position [227, 195]
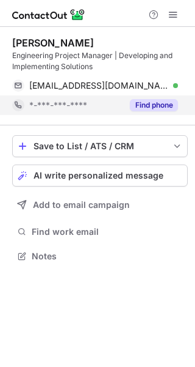
scroll to position [247, 195]
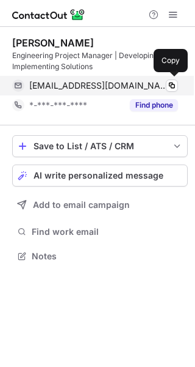
scroll to position [247, 195]
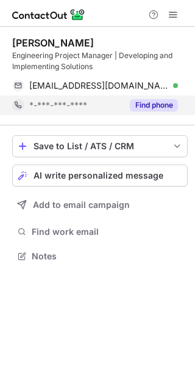
drag, startPoint x: 159, startPoint y: 100, endPoint x: 150, endPoint y: 106, distance: 11.0
click at [159, 100] on button "Find phone" at bounding box center [154, 105] width 48 height 12
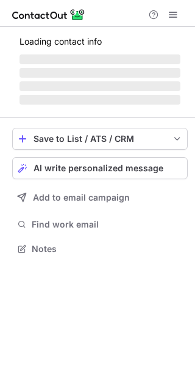
scroll to position [6, 6]
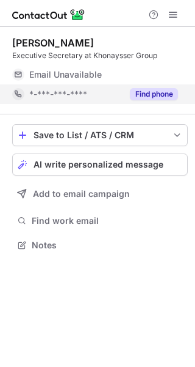
click at [139, 90] on button "Find phone" at bounding box center [154, 94] width 48 height 12
